Goal: Task Accomplishment & Management: Complete application form

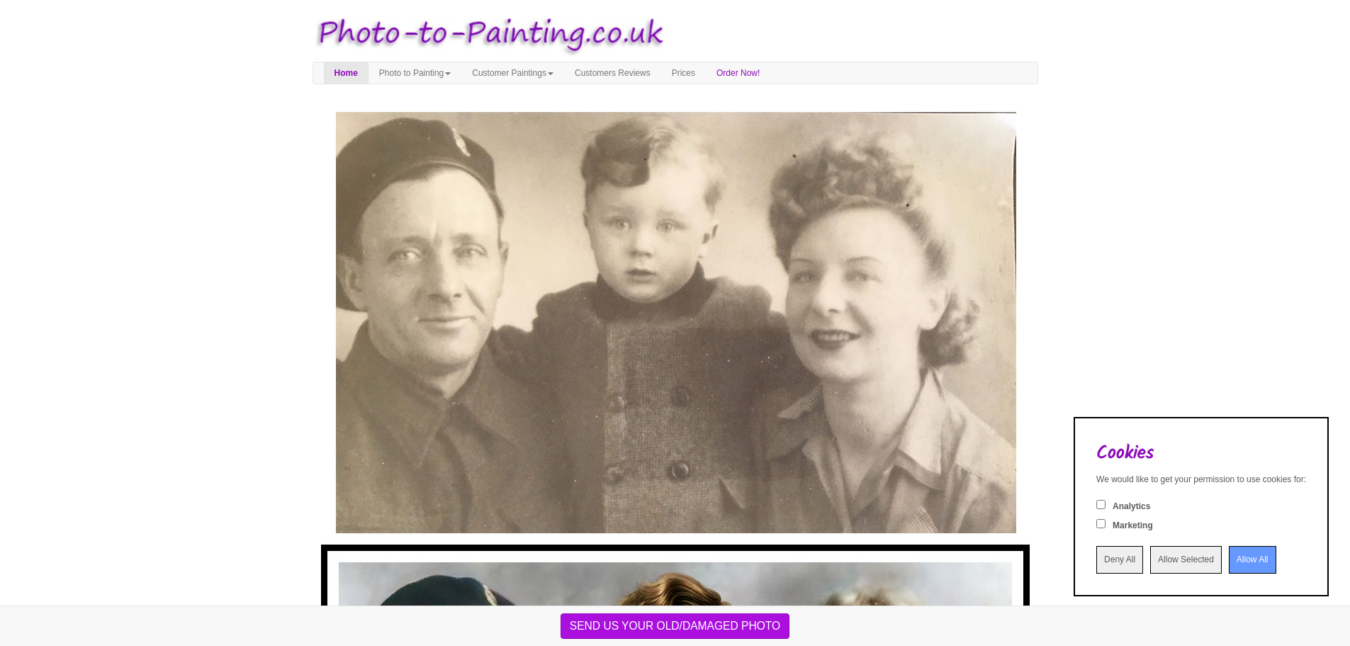
click at [1229, 565] on input "Allow All" at bounding box center [1252, 560] width 47 height 28
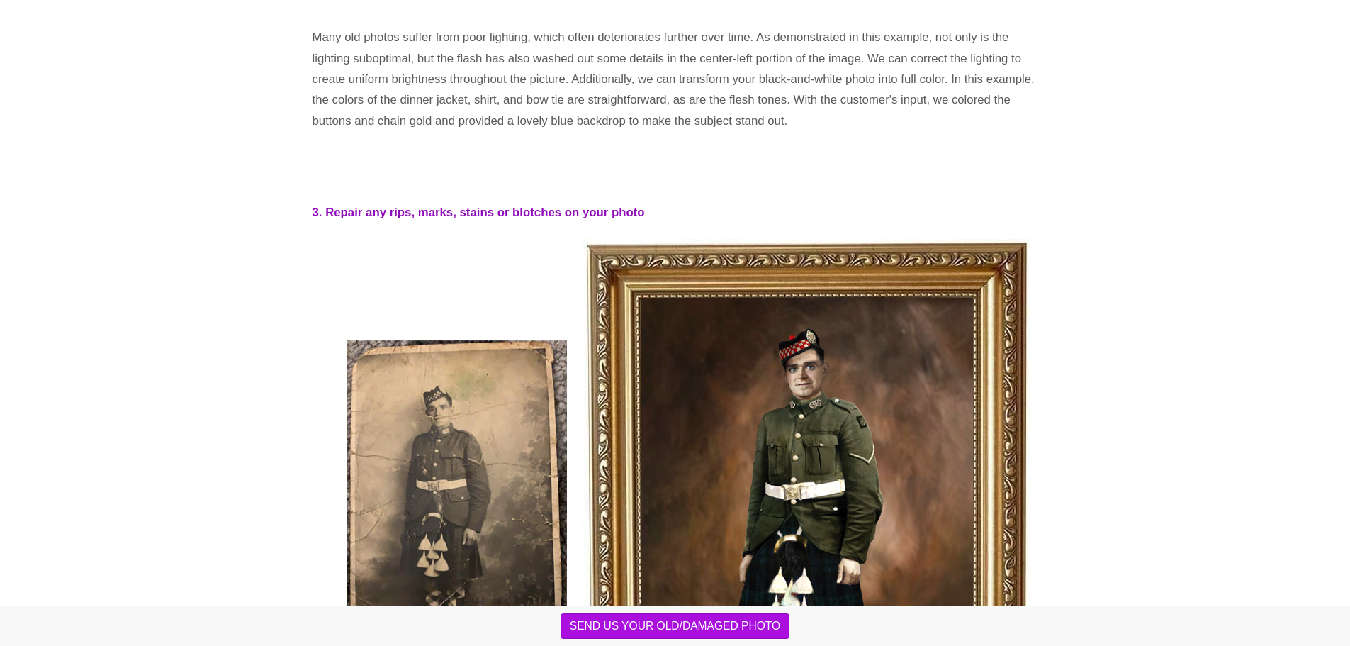
scroll to position [2286, 0]
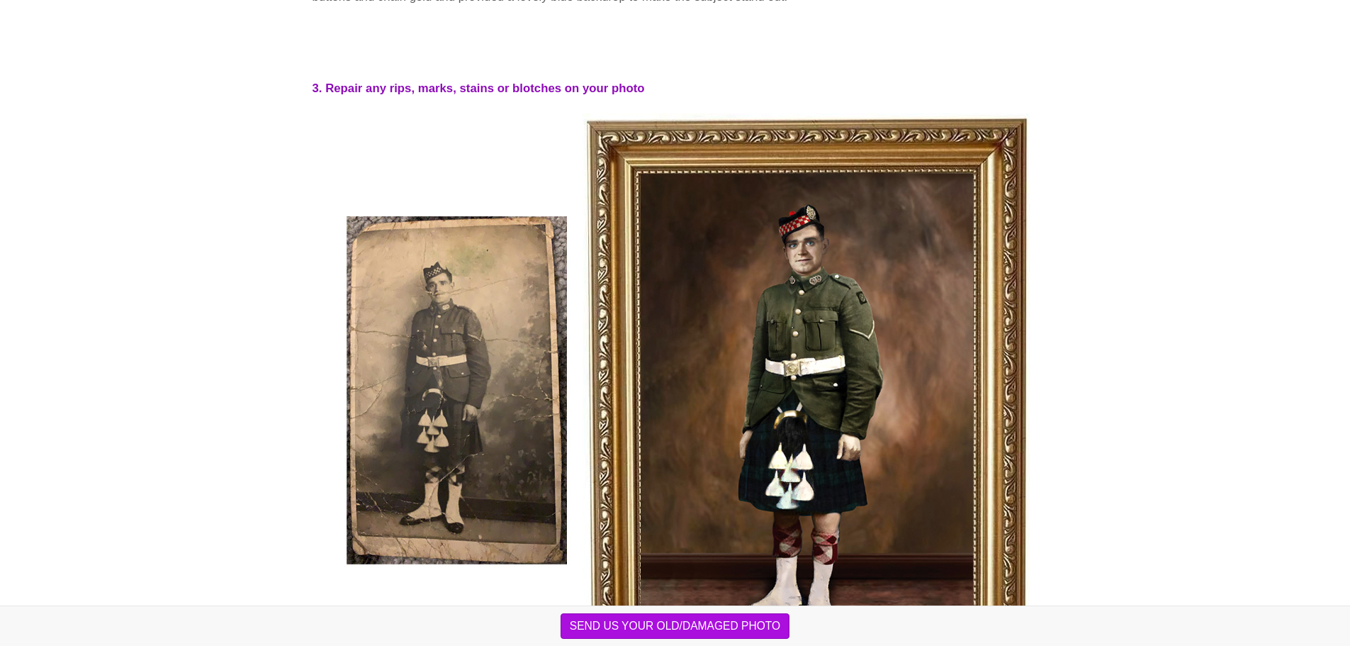
click at [428, 328] on img at bounding box center [675, 408] width 709 height 591
click at [683, 626] on button "SEND US YOUR OLD/DAMAGED PHOTO" at bounding box center [676, 626] width 230 height 26
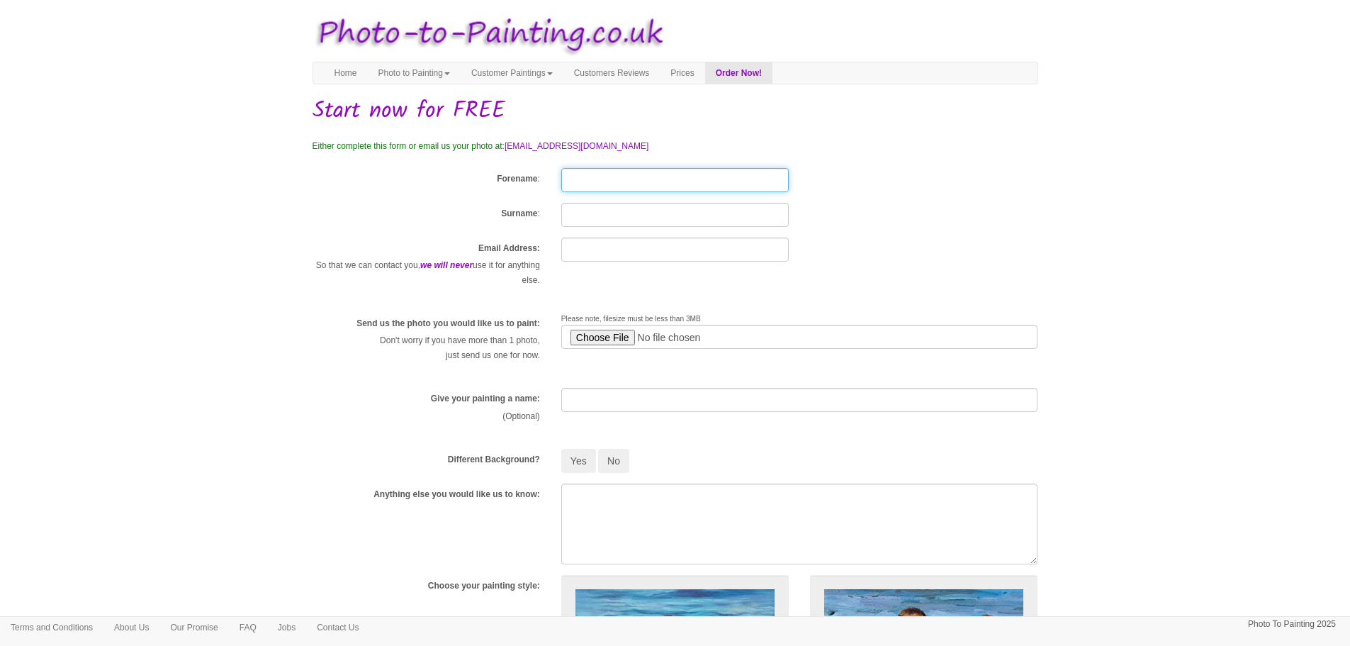
click at [573, 174] on input "Forename" at bounding box center [675, 180] width 228 height 24
type input "[PERSON_NAME]"
type input "[EMAIL_ADDRESS][DOMAIN_NAME]"
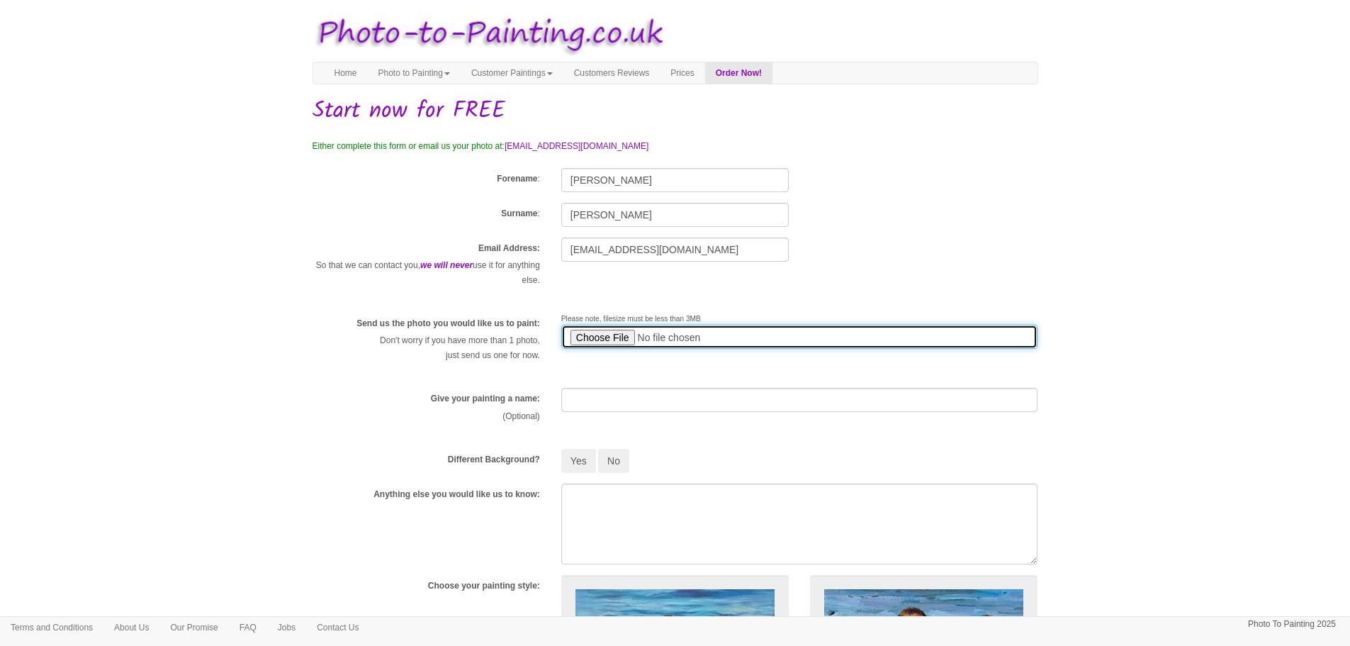
click at [615, 332] on input "file" at bounding box center [799, 337] width 477 height 24
type input "C:\fakepath\DSCF1900_4288x3216.jpg"
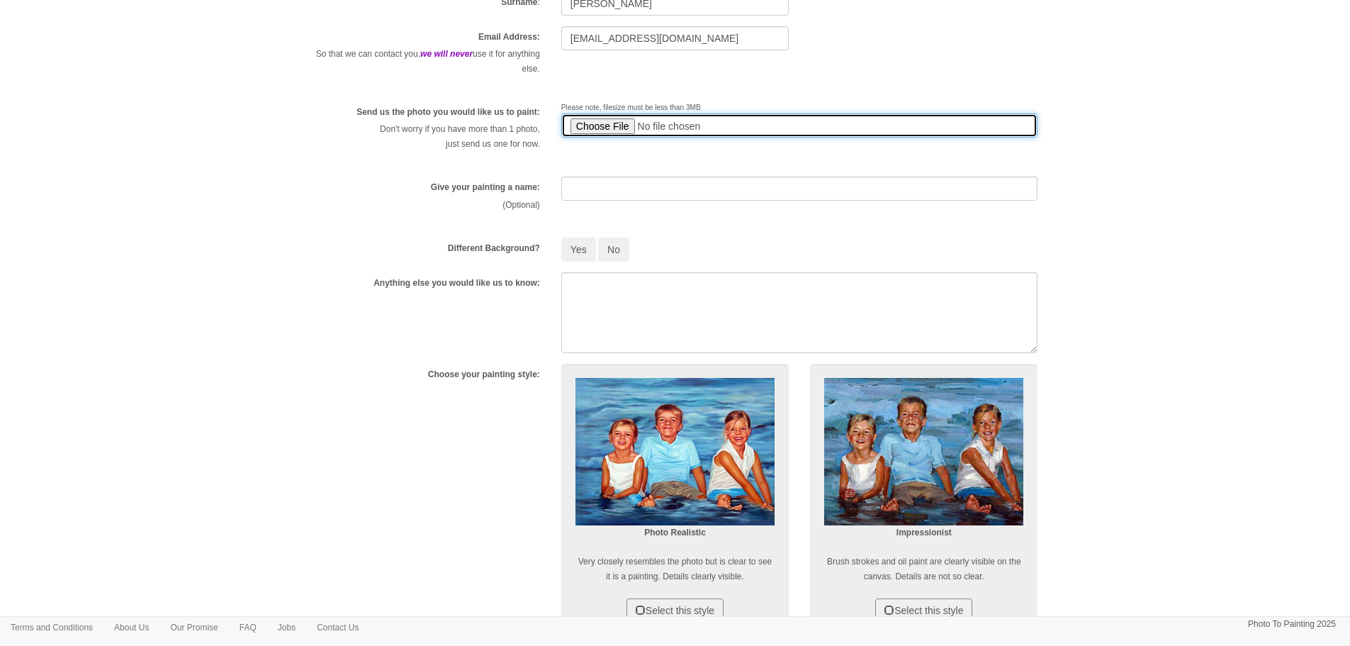
scroll to position [213, 0]
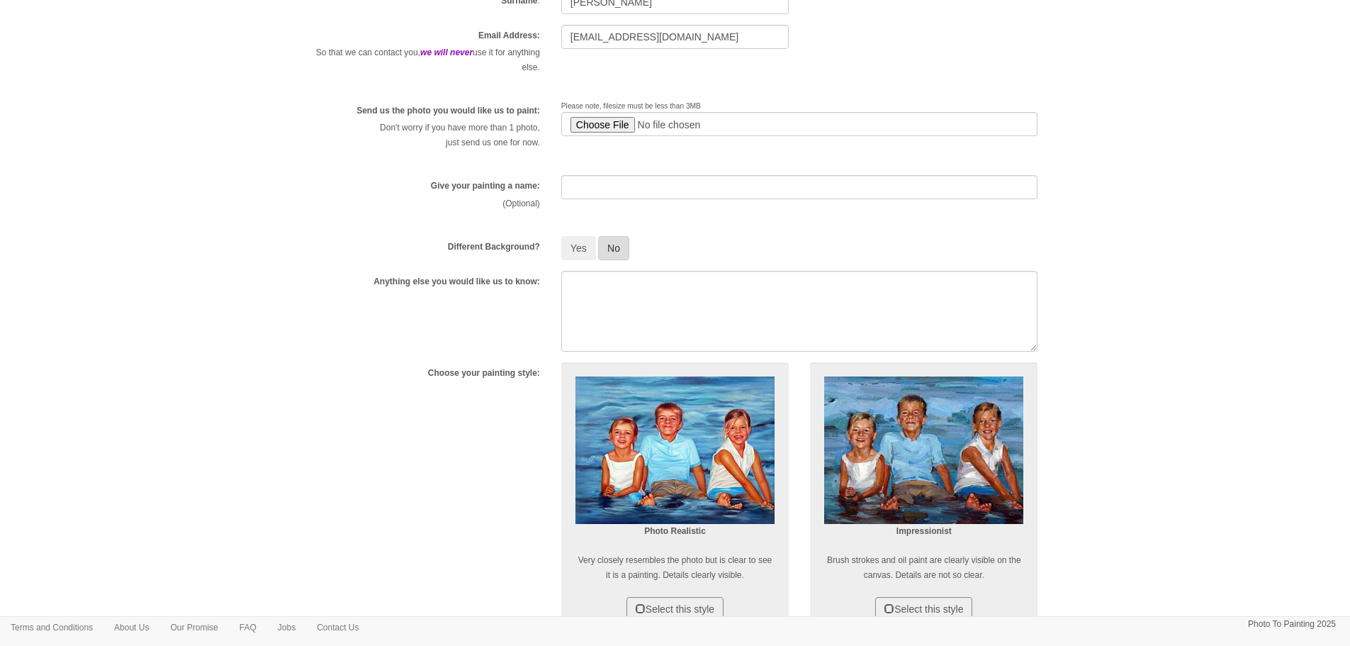
click at [620, 250] on button "No" at bounding box center [613, 248] width 31 height 24
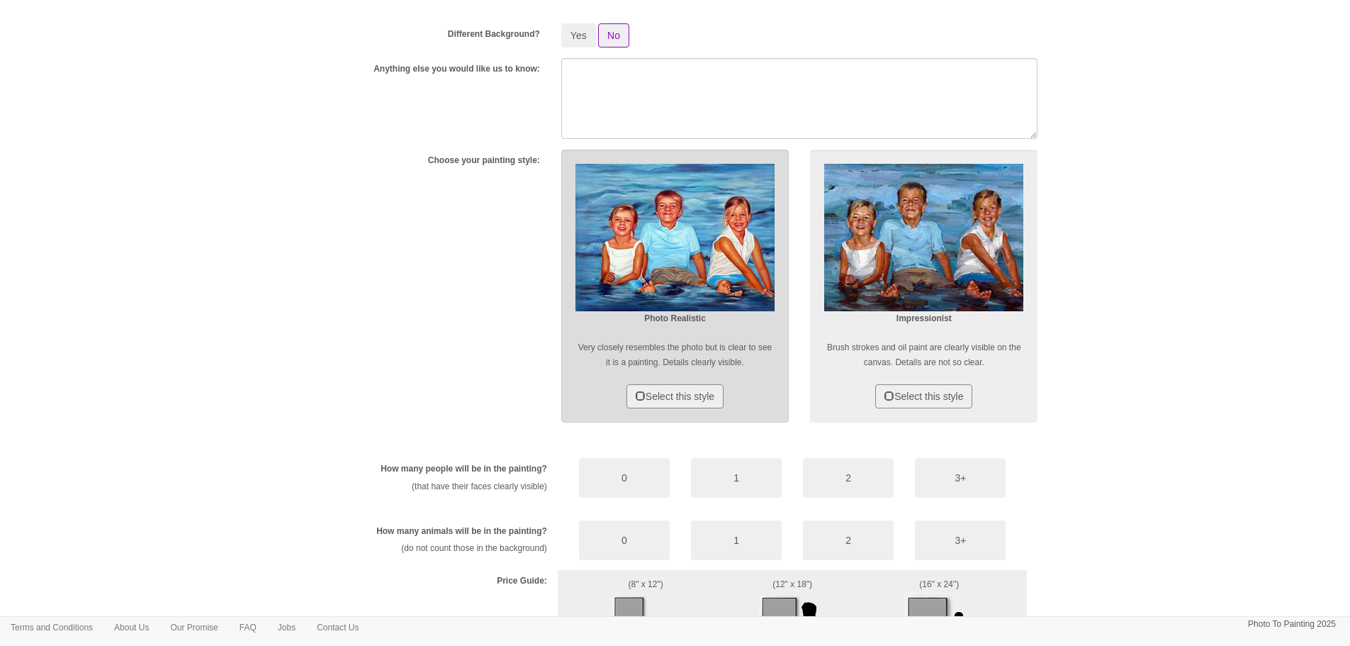
scroll to position [665, 0]
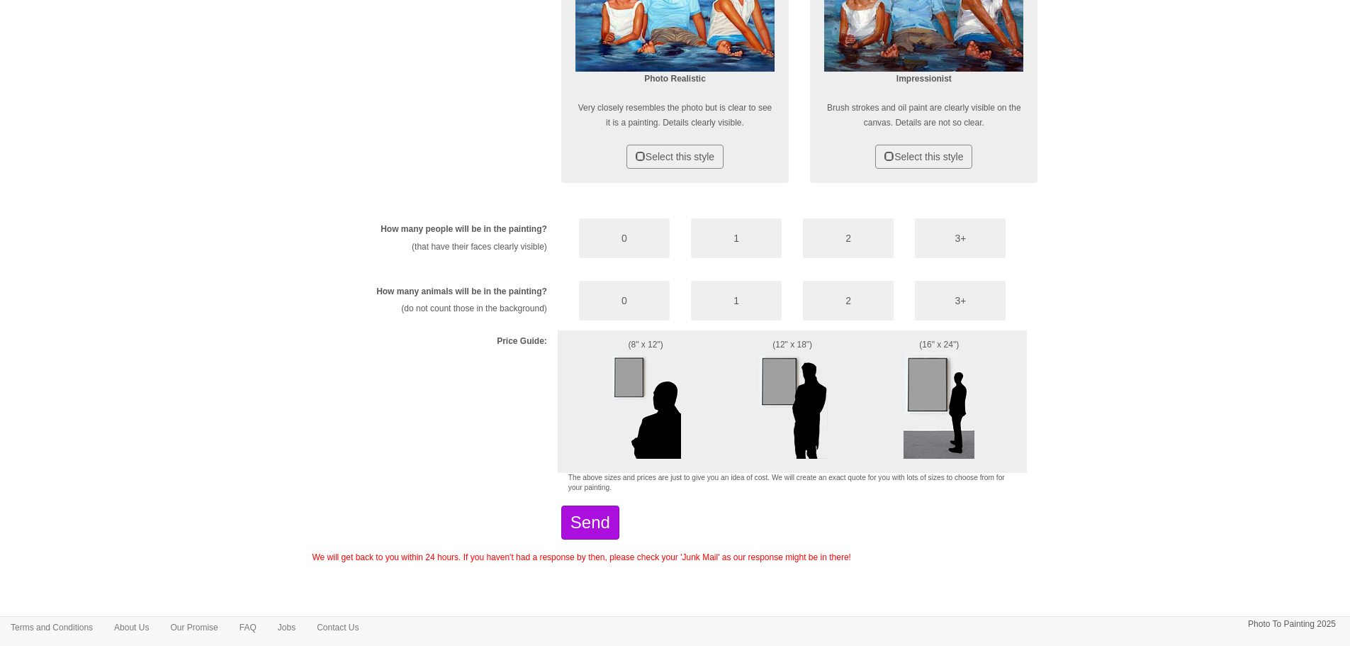
click at [633, 373] on img at bounding box center [645, 405] width 71 height 106
click at [620, 523] on button "Send" at bounding box center [590, 522] width 58 height 34
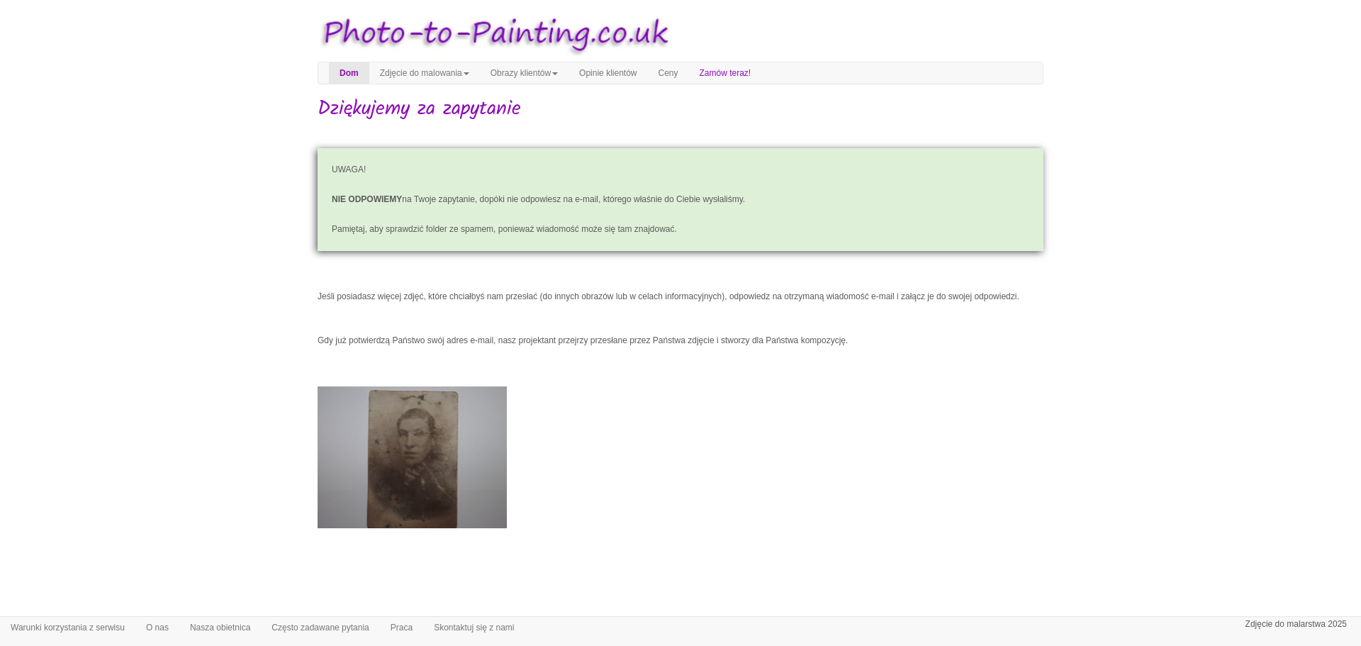
click at [454, 483] on img at bounding box center [412, 457] width 189 height 142
drag, startPoint x: 454, startPoint y: 483, endPoint x: 669, endPoint y: 581, distance: 236.4
click at [669, 569] on div at bounding box center [680, 562] width 1333 height 12
